Goal: Task Accomplishment & Management: Manage account settings

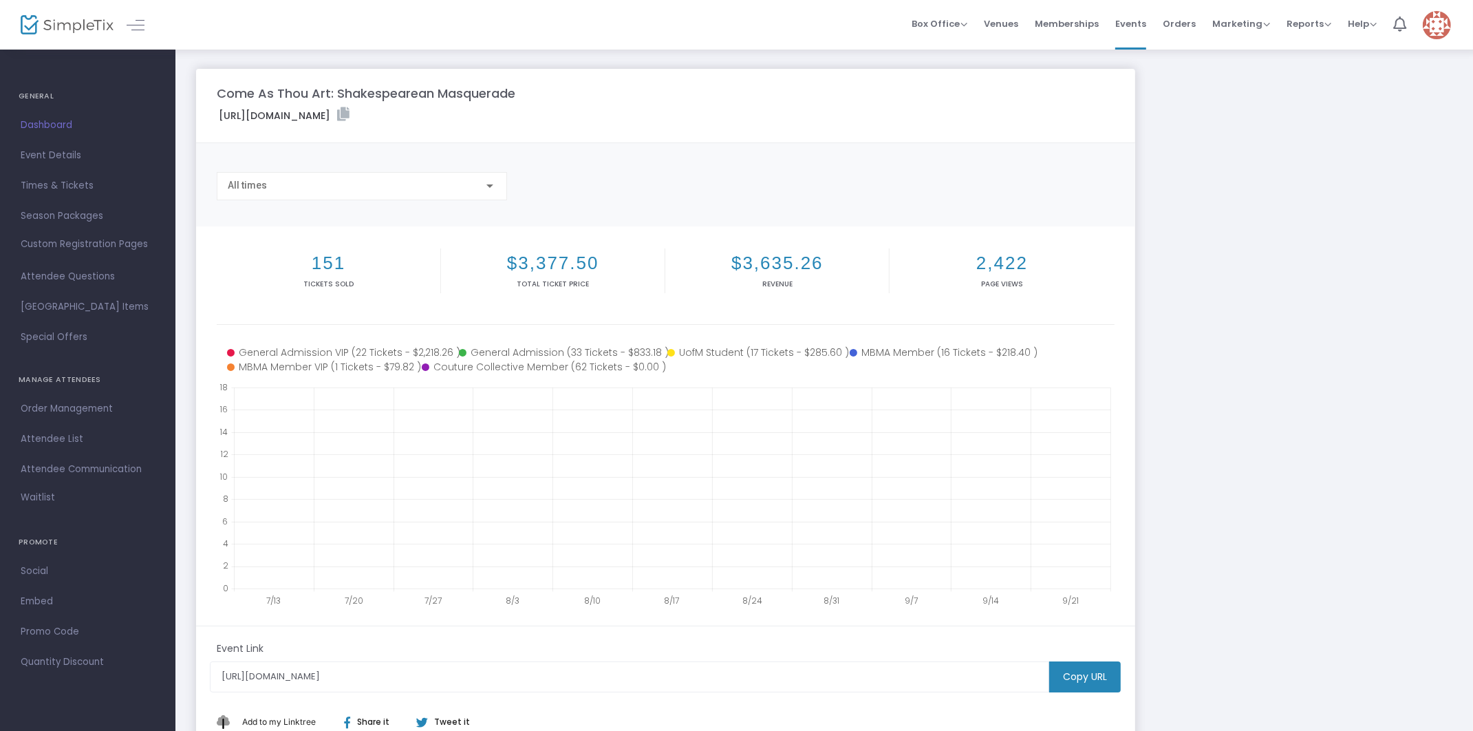
scroll to position [112, 0]
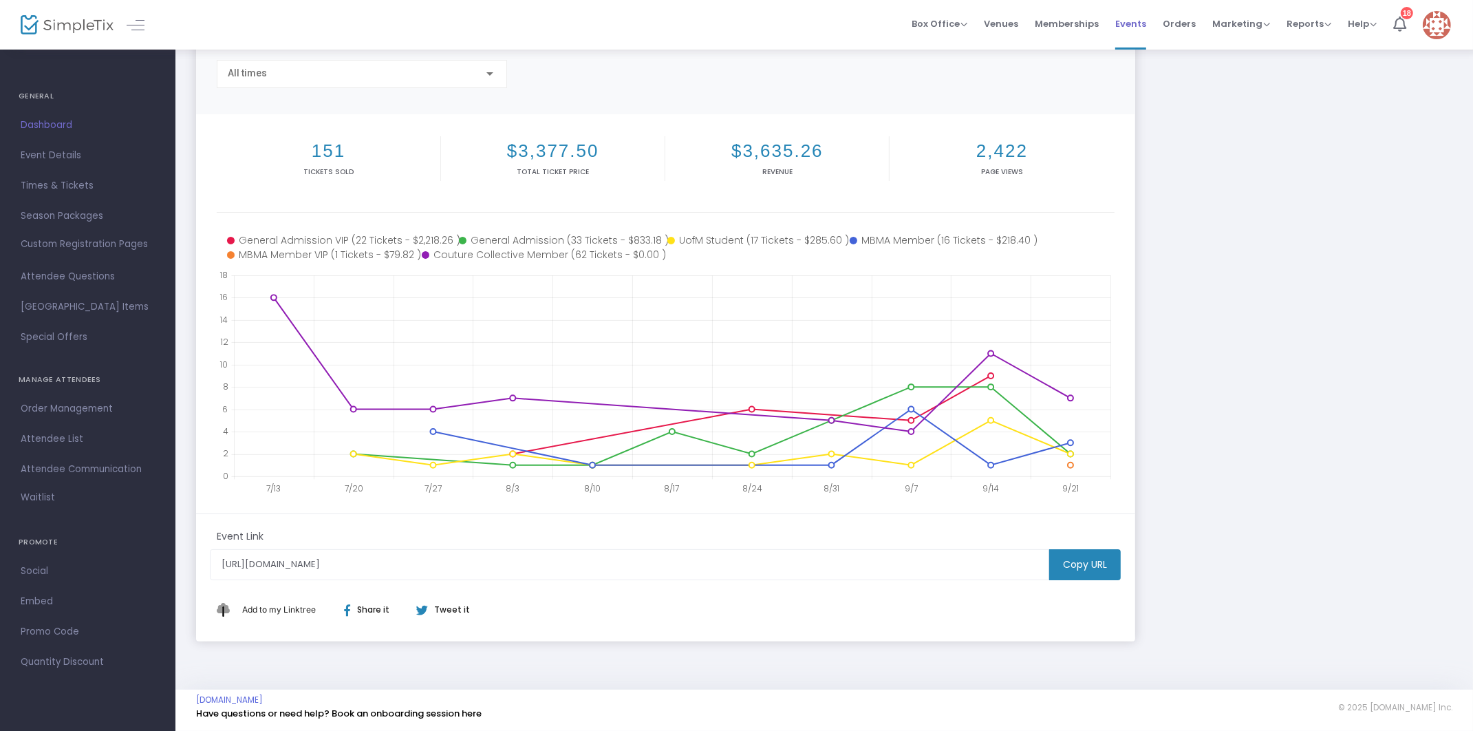
click at [1134, 30] on span "Events" at bounding box center [1130, 23] width 31 height 35
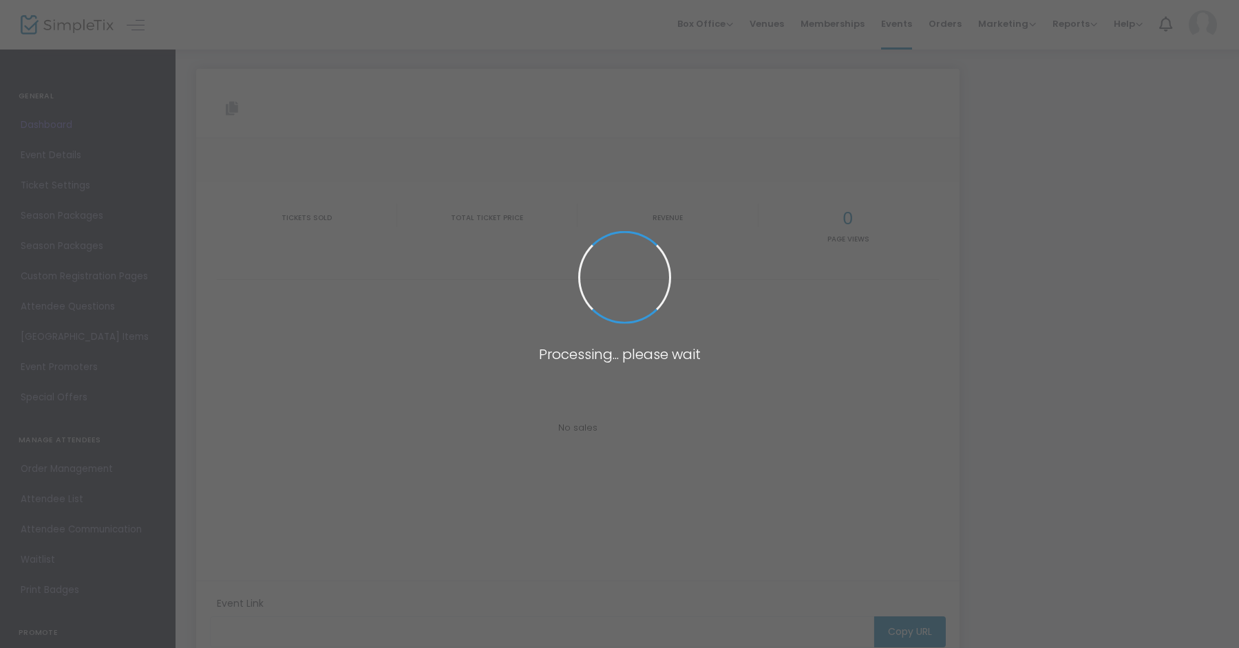
type input "[URL][DOMAIN_NAME]"
